Goal: Task Accomplishment & Management: Use online tool/utility

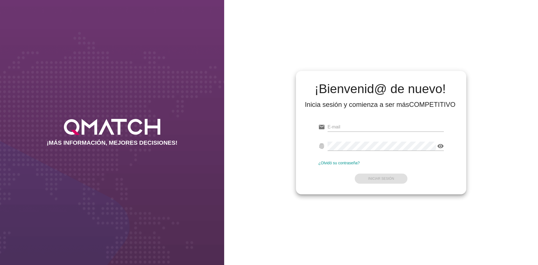
type input "[EMAIL_ADDRESS][DOMAIN_NAME]"
click at [377, 177] on form "email [EMAIL_ADDRESS][DOMAIN_NAME] fingerprint visibility ¿Olvidó su contraseña…" at bounding box center [381, 152] width 126 height 66
click at [377, 177] on strong "Iniciar Sesión" at bounding box center [381, 179] width 26 height 4
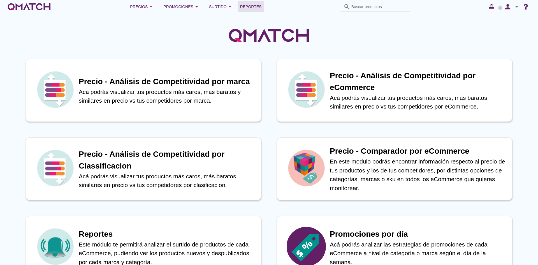
click at [257, 9] on span "Reportes" at bounding box center [251, 6] width 22 height 7
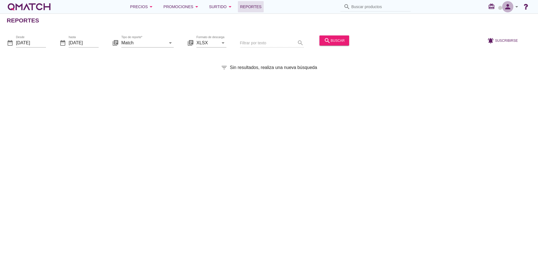
click at [508, 7] on icon "person" at bounding box center [507, 7] width 11 height 8
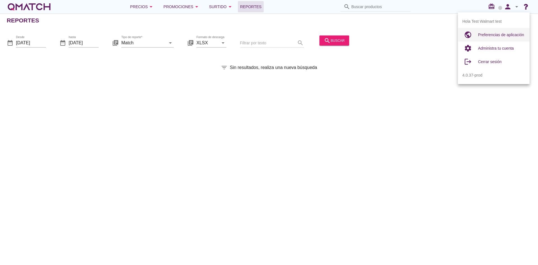
click at [497, 29] on div "Preferencias de aplicación" at bounding box center [501, 34] width 47 height 13
radio input "true"
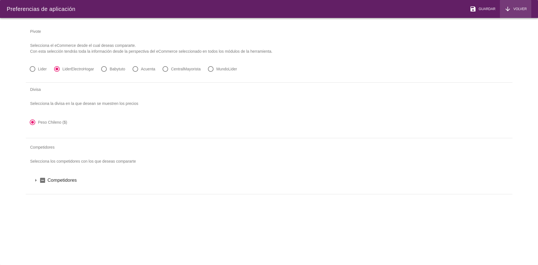
click at [515, 8] on span "Volver" at bounding box center [519, 8] width 16 height 5
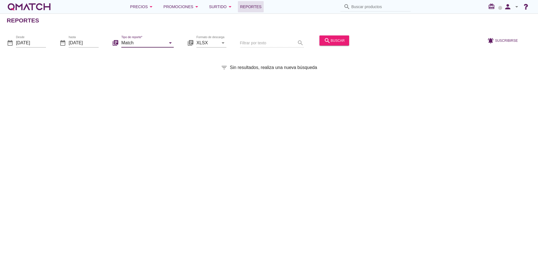
click at [151, 47] on div "Tipo de reporte* Match arrow_drop_down" at bounding box center [147, 42] width 52 height 9
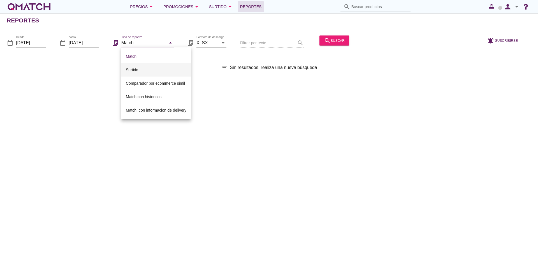
click at [130, 71] on div "Surtido" at bounding box center [156, 69] width 61 height 7
type input "Surtido"
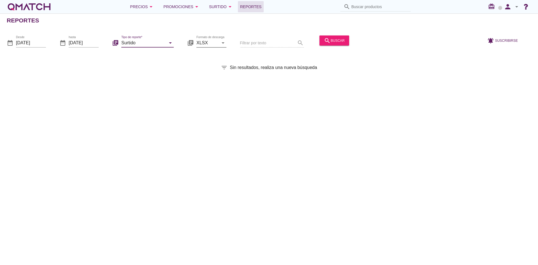
click at [201, 41] on input "XLSX" at bounding box center [207, 42] width 22 height 9
click at [246, 40] on div "Filtrar por texto search" at bounding box center [272, 43] width 64 height 19
click at [259, 39] on div "Filtrar por texto search" at bounding box center [272, 43] width 64 height 19
click at [255, 46] on div "Filtrar por texto search" at bounding box center [272, 43] width 64 height 19
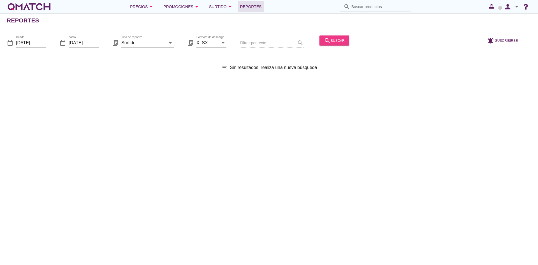
click at [341, 42] on div "search buscar" at bounding box center [334, 40] width 21 height 7
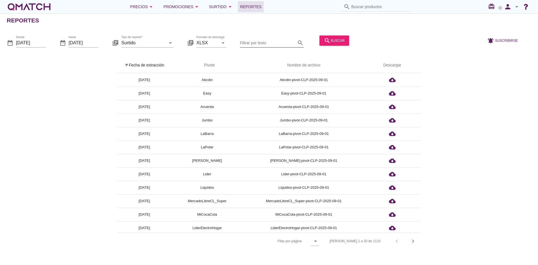
click at [261, 45] on input "Filtrar por texto" at bounding box center [268, 42] width 56 height 9
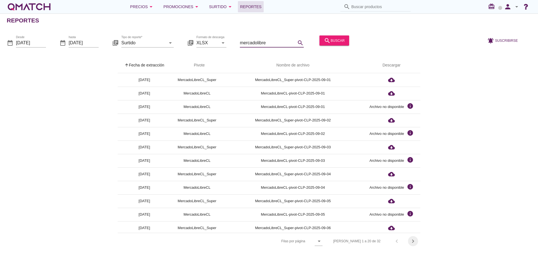
type input "mercadolibre"
click at [416, 241] on icon "chevron_right" at bounding box center [413, 241] width 7 height 7
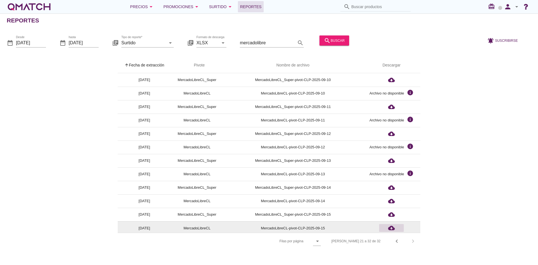
click at [391, 228] on icon "cloud_download" at bounding box center [391, 227] width 7 height 7
